Goal: Task Accomplishment & Management: Use online tool/utility

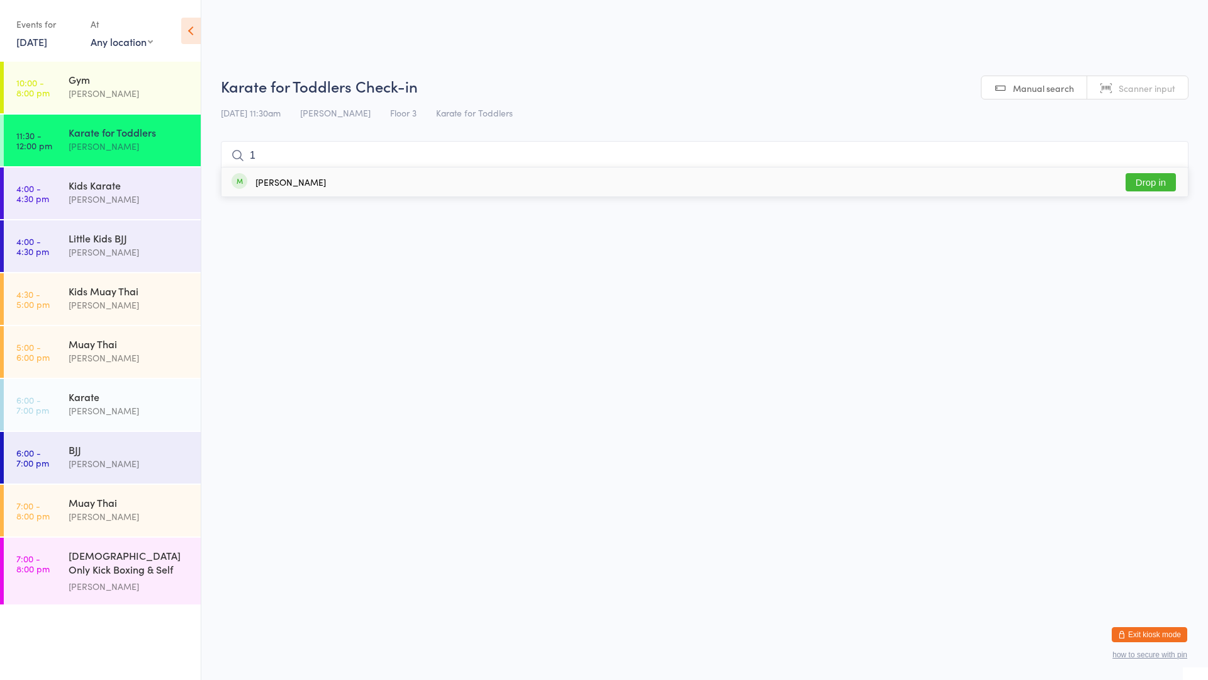
type input "1"
click at [1145, 181] on button "Drop in" at bounding box center [1151, 182] width 50 height 18
click at [137, 358] on div "[PERSON_NAME]" at bounding box center [129, 357] width 121 height 14
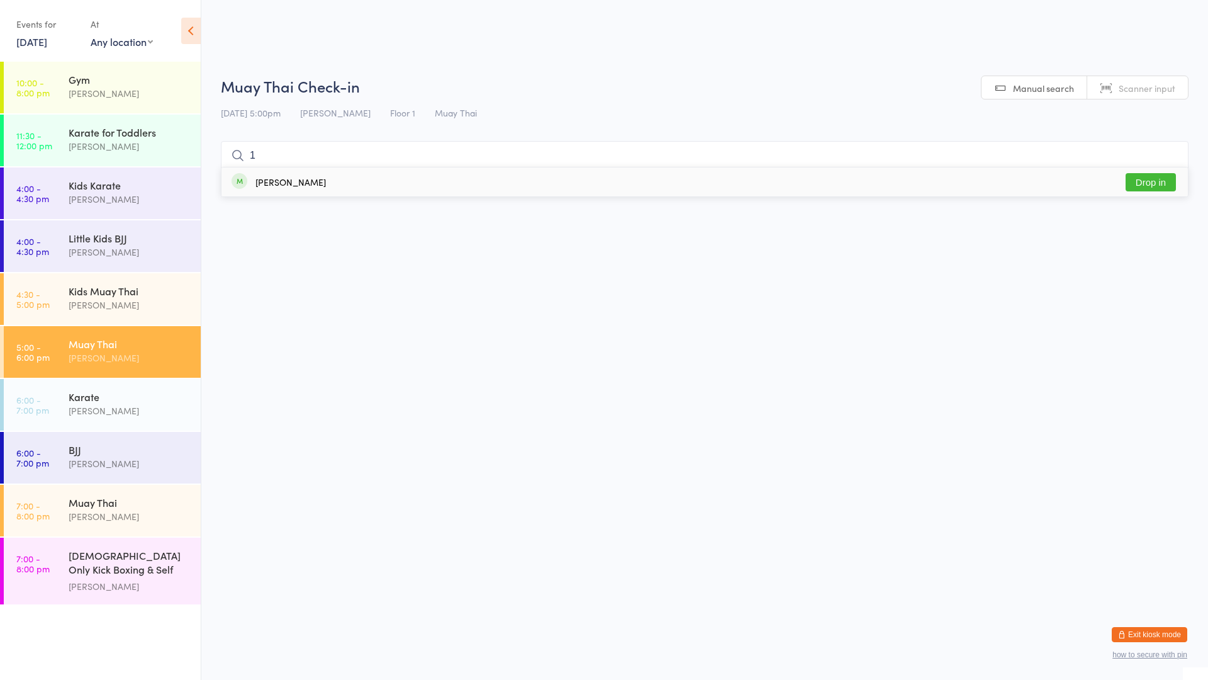
type input "1"
click at [1142, 185] on button "Drop in" at bounding box center [1151, 182] width 50 height 18
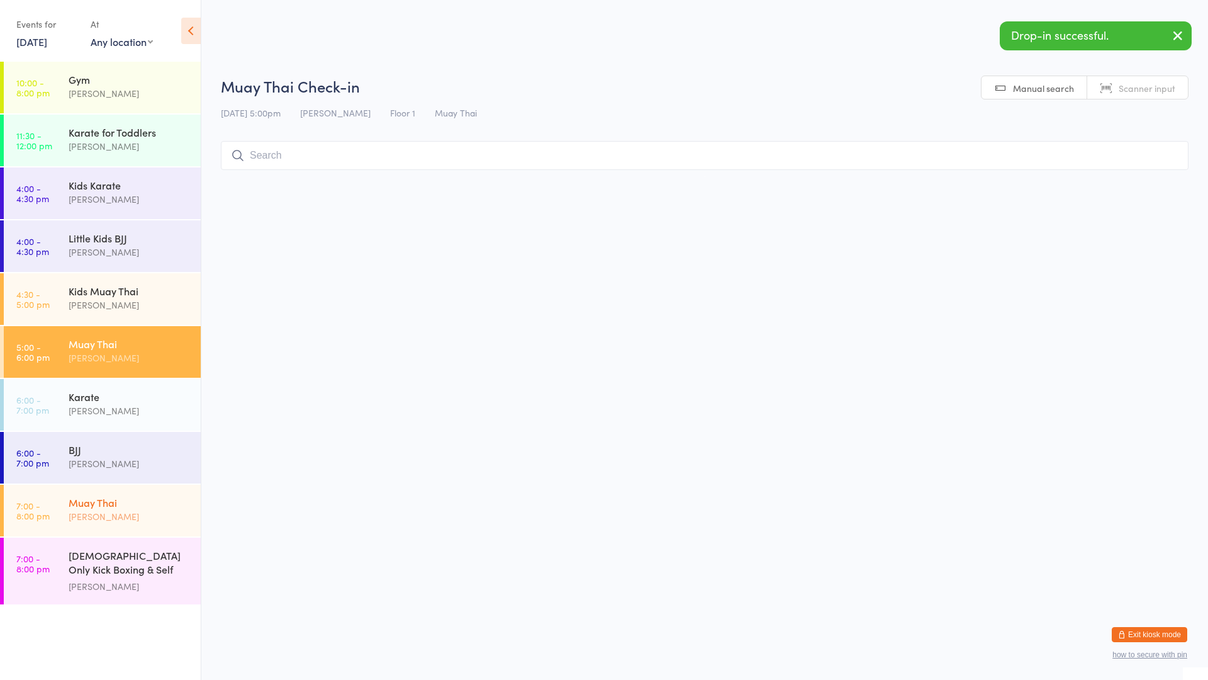
click at [123, 515] on div "[PERSON_NAME]" at bounding box center [129, 516] width 121 height 14
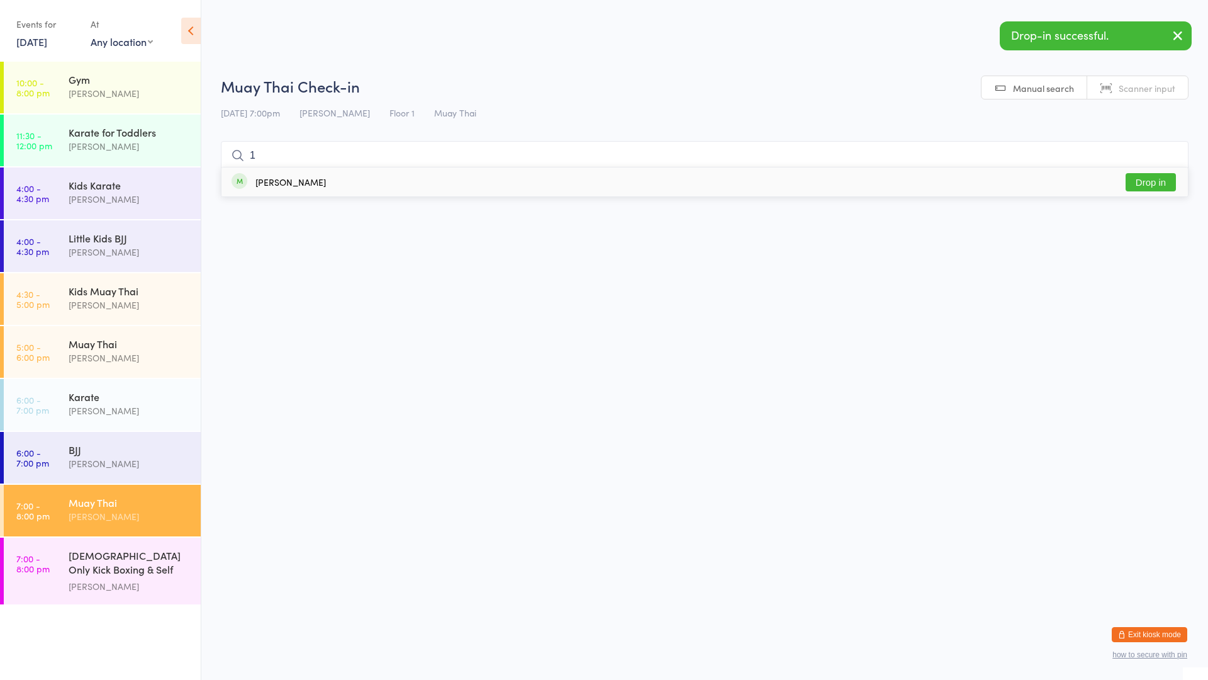
type input "1"
click at [1153, 179] on button "Drop in" at bounding box center [1151, 182] width 50 height 18
click at [172, 128] on div "Karate for Toddlers" at bounding box center [129, 132] width 121 height 14
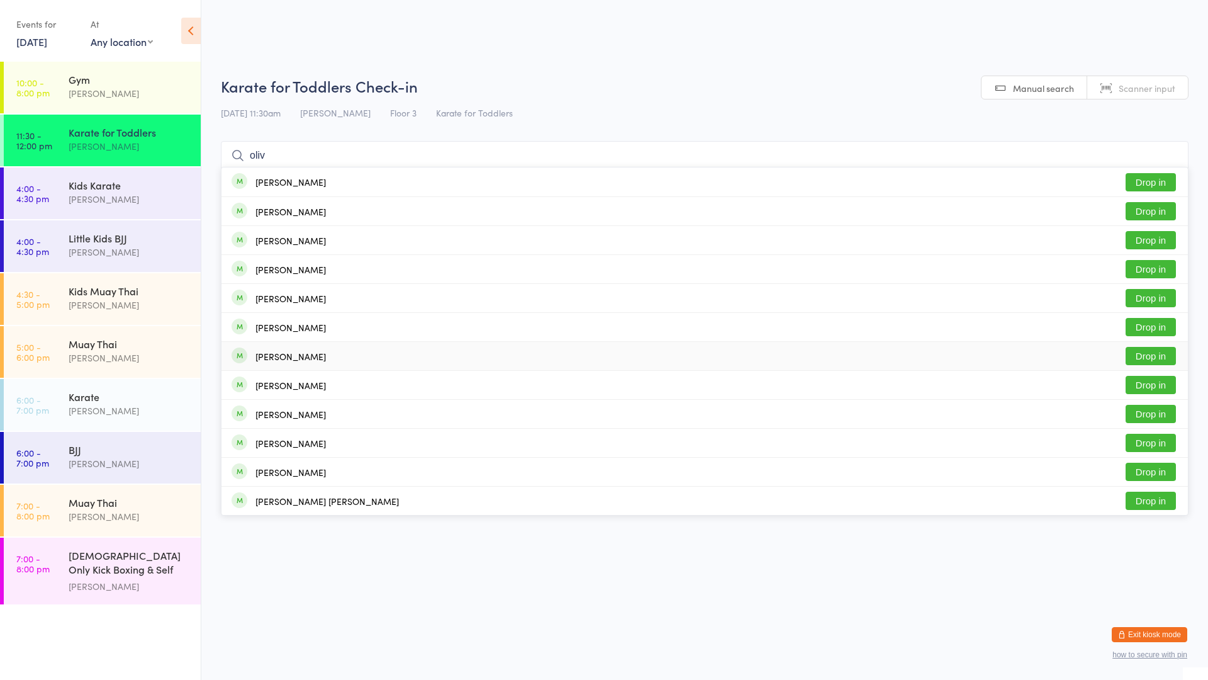
type input "oliv"
click at [1134, 355] on button "Drop in" at bounding box center [1151, 356] width 50 height 18
type input "harri"
click at [1162, 238] on button "Drop in" at bounding box center [1151, 240] width 50 height 18
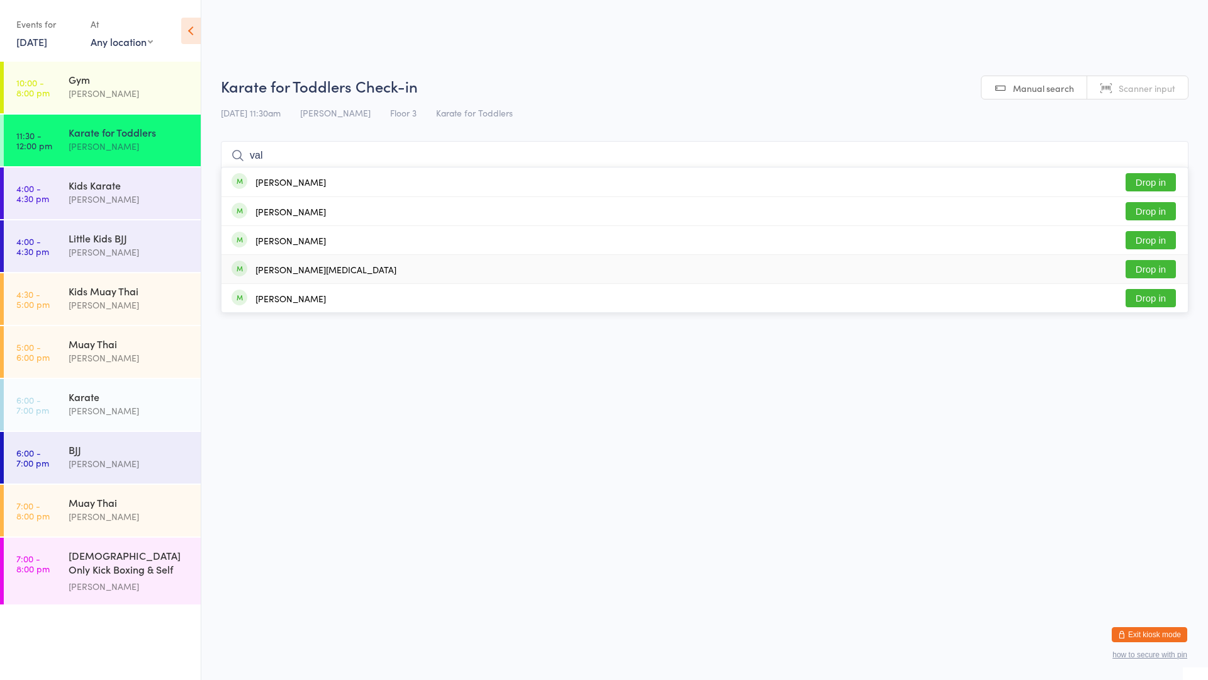
type input "val"
click at [315, 274] on div "[PERSON_NAME][MEDICAL_DATA]" at bounding box center [325, 269] width 141 height 10
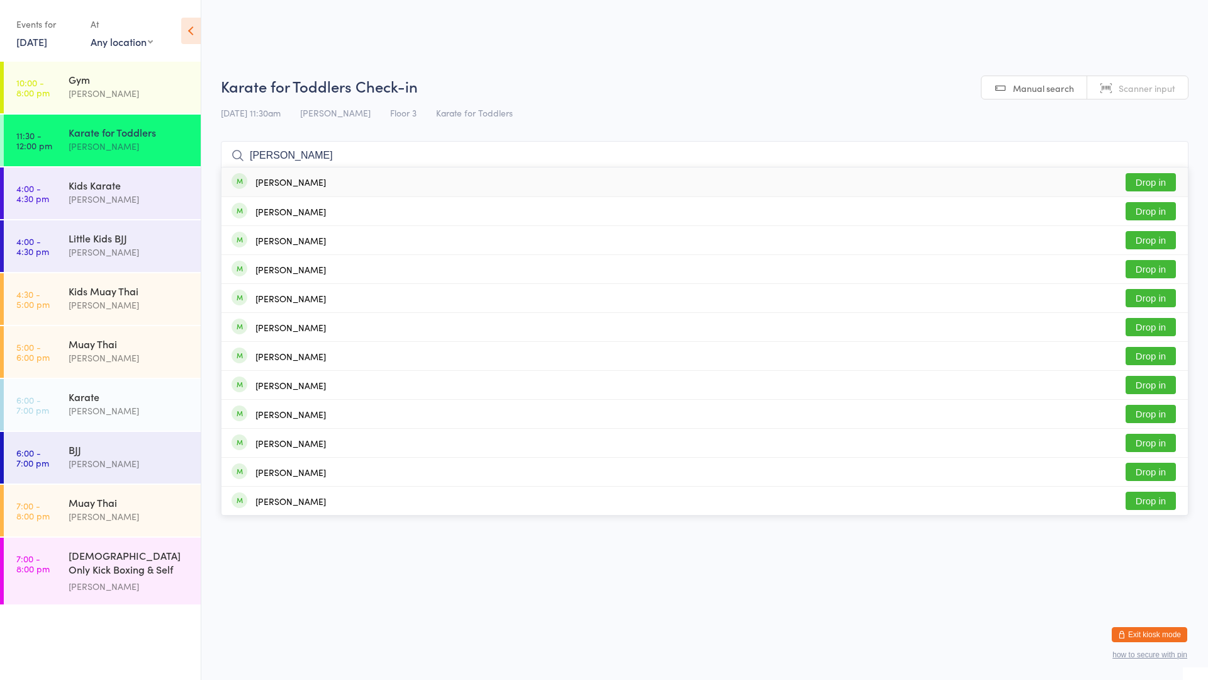
type input "[PERSON_NAME]"
click at [1142, 188] on button "Drop in" at bounding box center [1151, 182] width 50 height 18
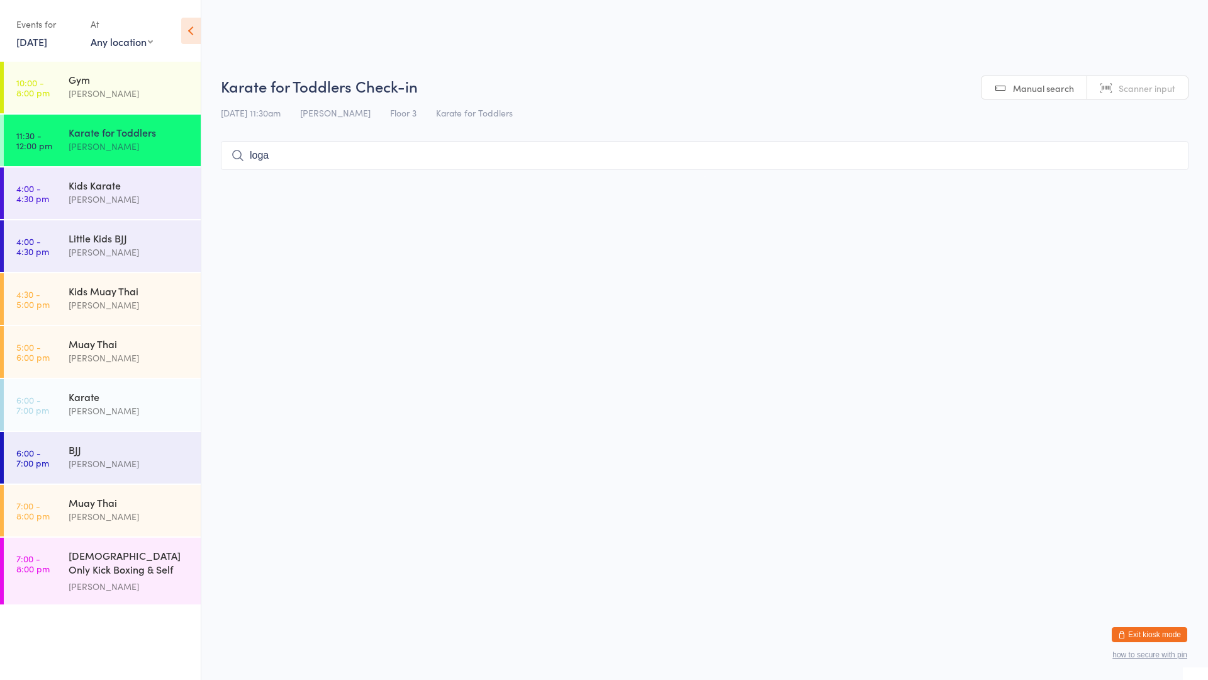
type input "[PERSON_NAME]"
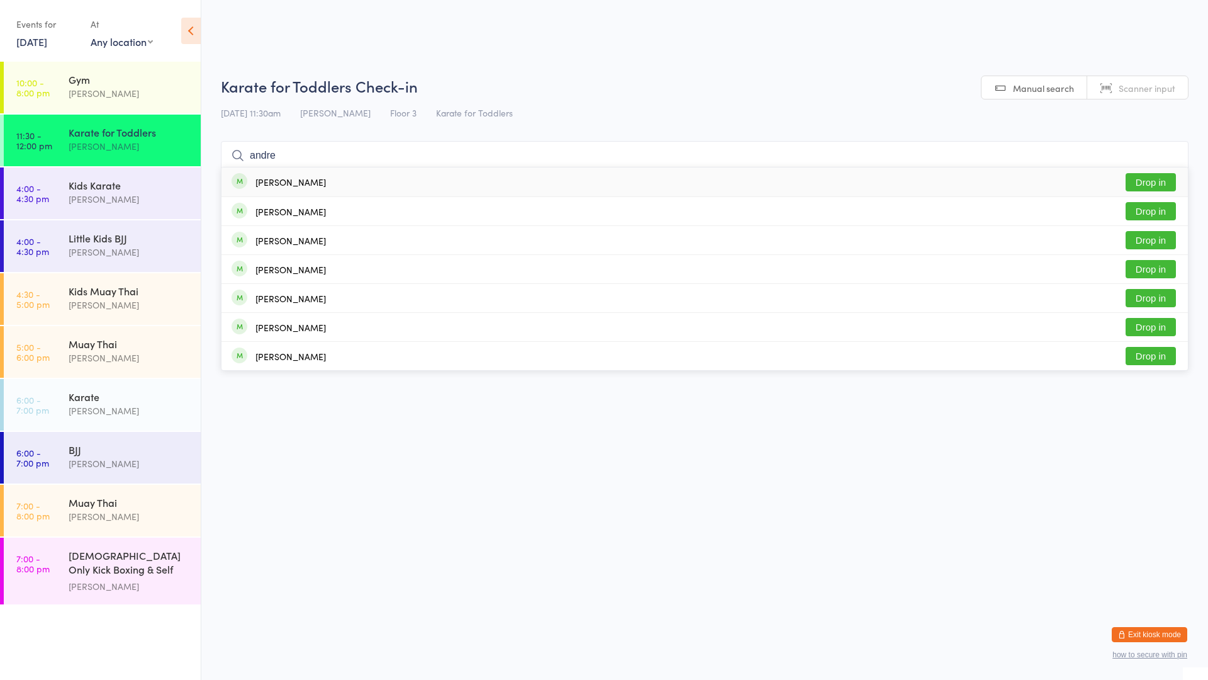
type input "andre"
click at [1143, 179] on button "Drop in" at bounding box center [1151, 182] width 50 height 18
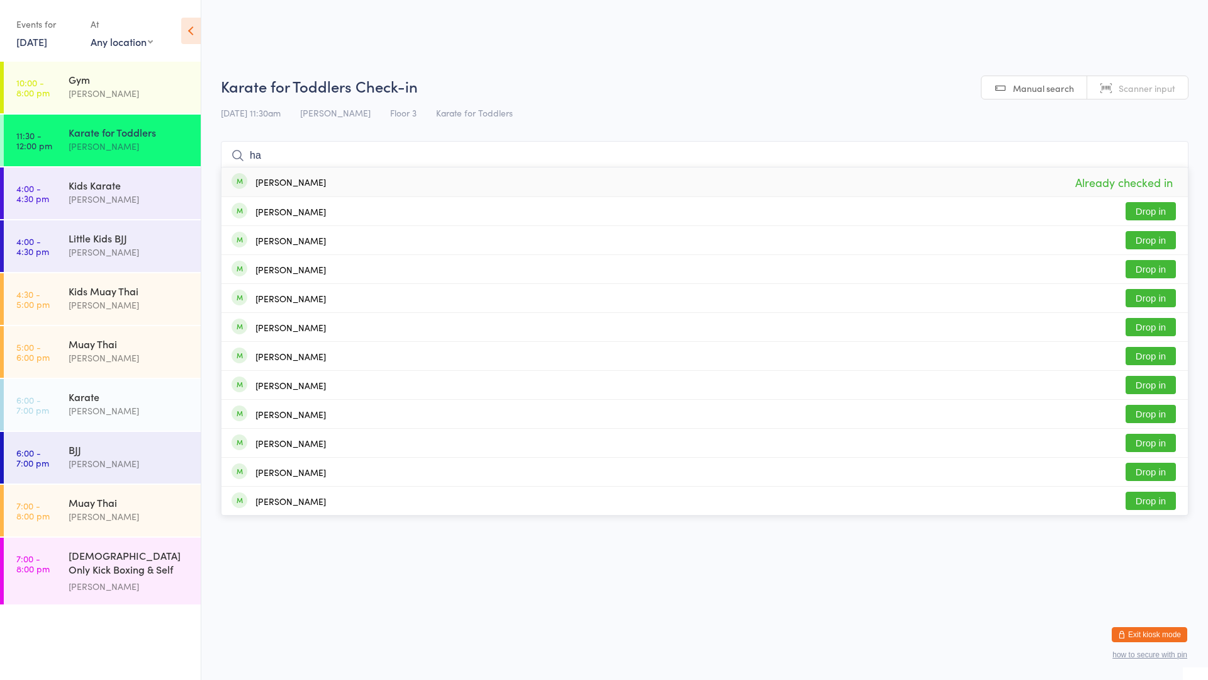
type input "h"
